Goal: Information Seeking & Learning: Learn about a topic

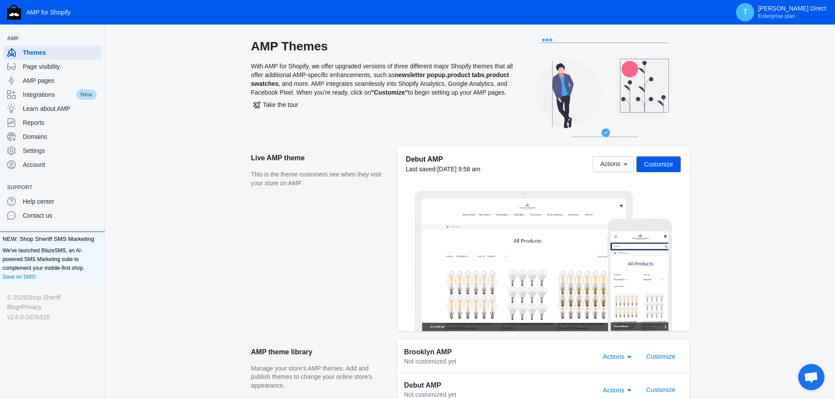
click at [809, 377] on span "Open chat" at bounding box center [811, 378] width 14 height 12
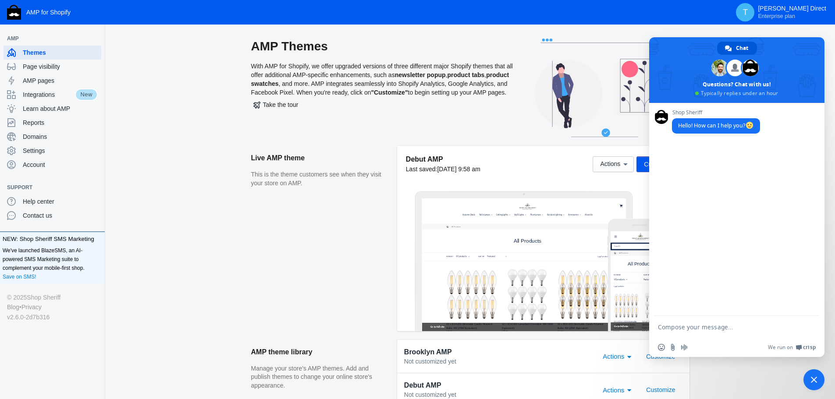
click at [812, 382] on span "Close chat" at bounding box center [814, 380] width 6 height 6
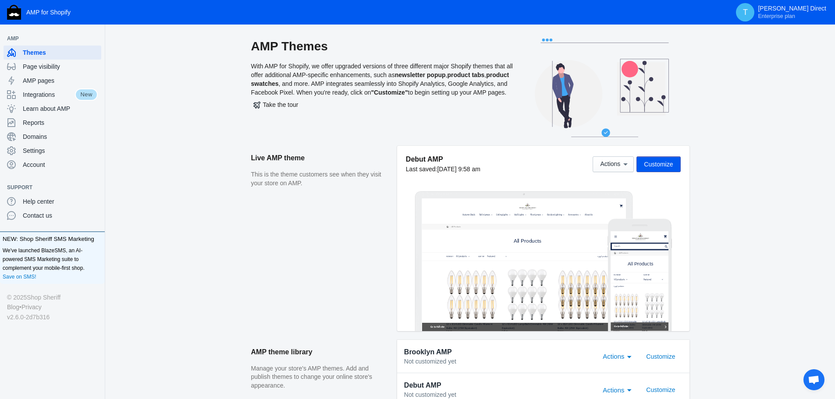
click at [36, 155] on div "Settings" at bounding box center [52, 151] width 91 height 14
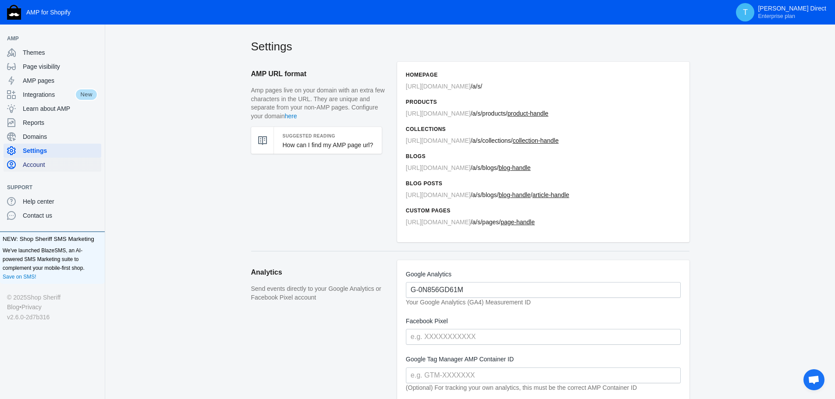
click at [37, 164] on span "Account" at bounding box center [60, 164] width 75 height 9
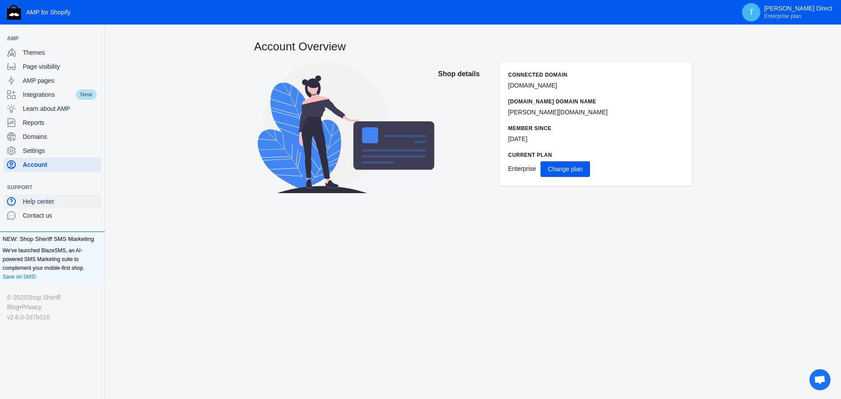
click at [44, 203] on span "Help center" at bounding box center [60, 201] width 75 height 9
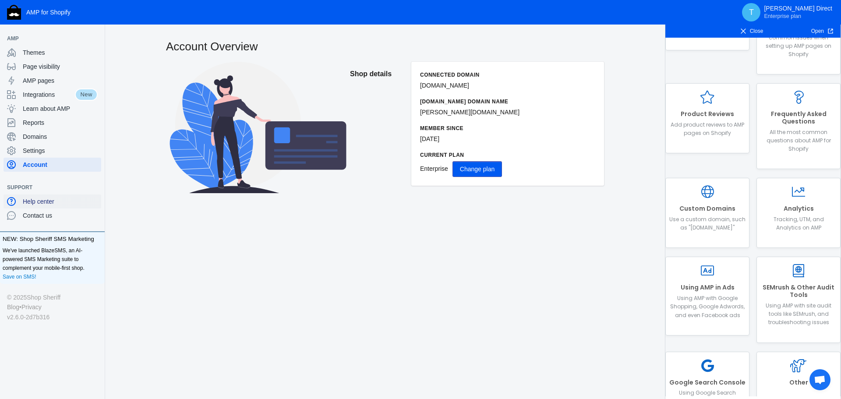
scroll to position [99, 0]
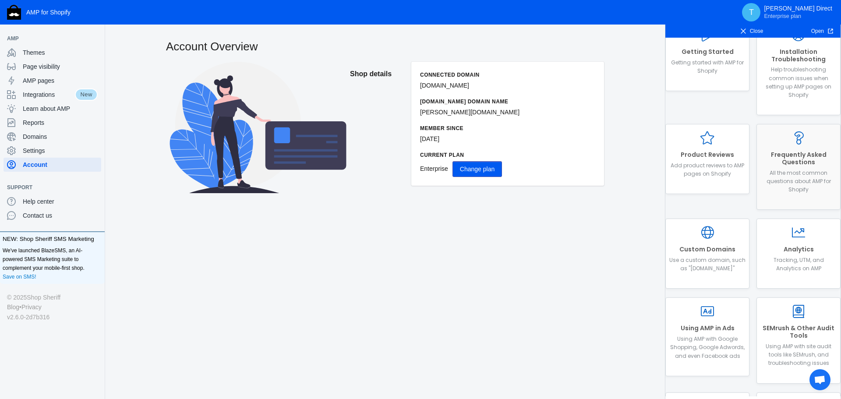
click at [782, 161] on h2 "Frequently Asked Questions" at bounding box center [799, 158] width 76 height 15
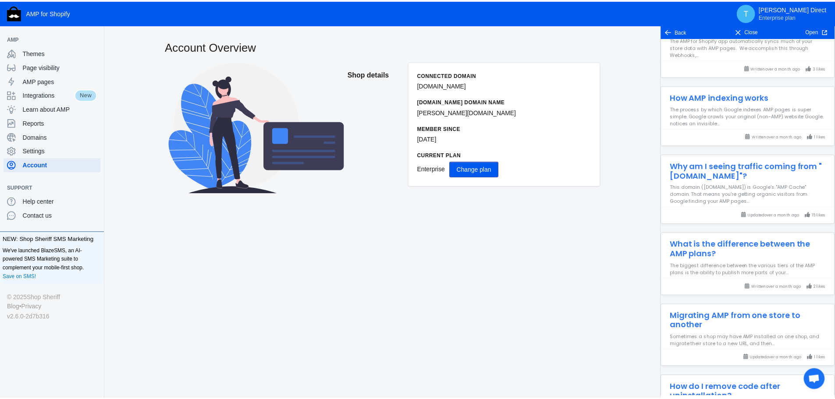
scroll to position [745, 0]
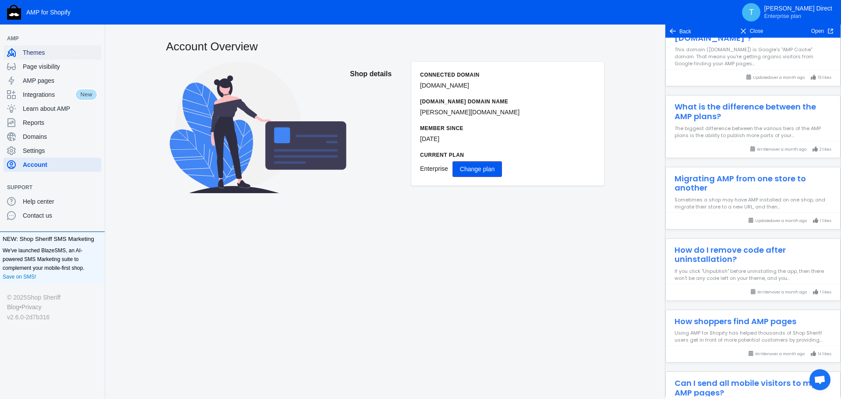
click at [41, 59] on div "Themes" at bounding box center [52, 53] width 91 height 14
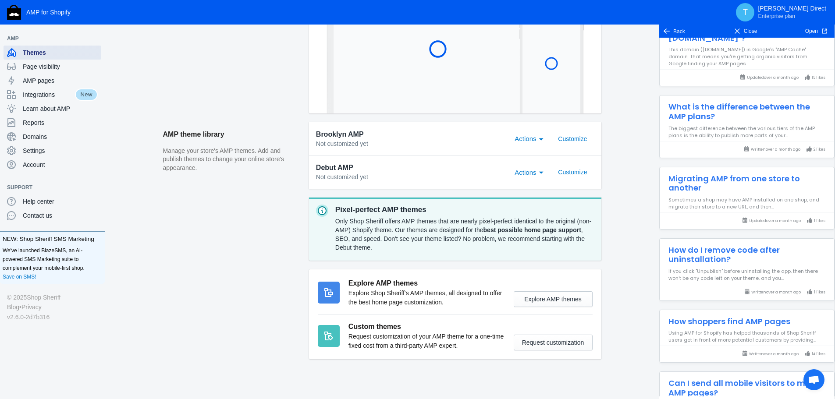
scroll to position [227, 0]
